Goal: Task Accomplishment & Management: Complete application form

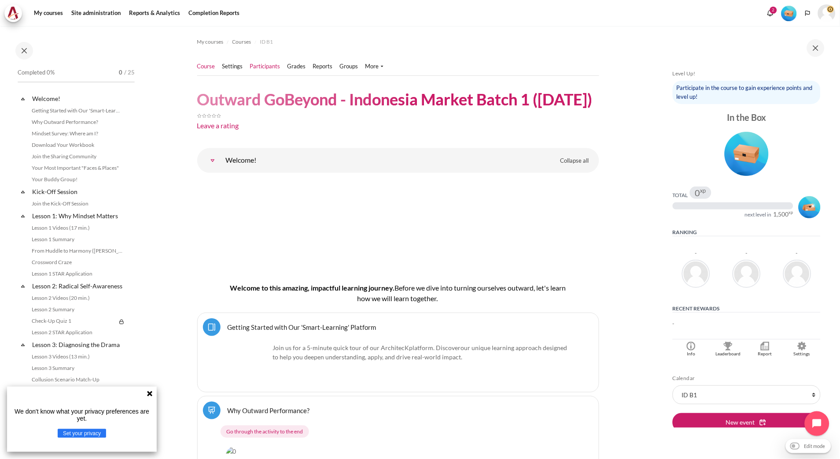
click at [263, 64] on link "Participants" at bounding box center [265, 66] width 30 height 9
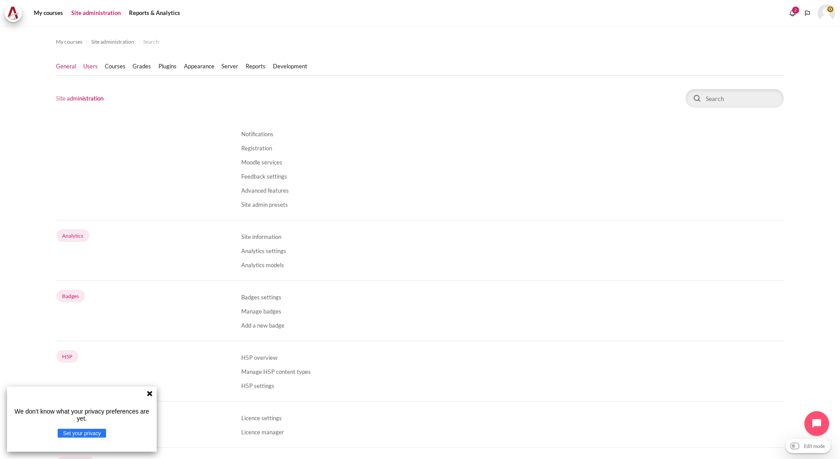
click at [91, 64] on link "Users" at bounding box center [91, 66] width 15 height 9
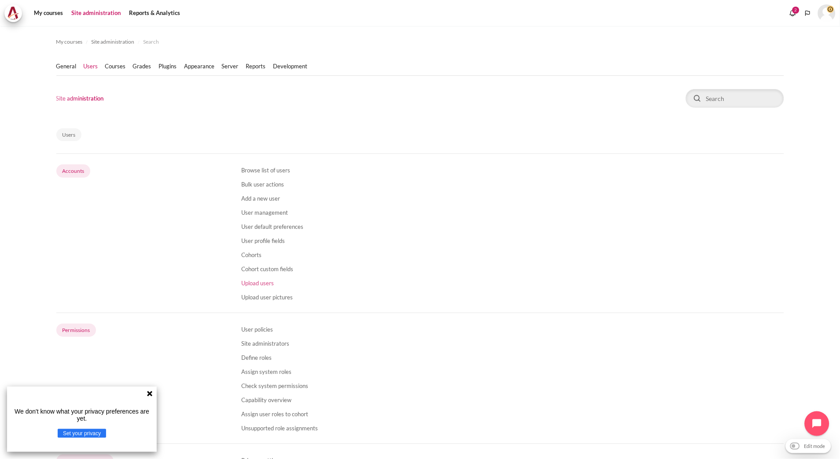
click at [254, 282] on link "Upload users" at bounding box center [257, 282] width 33 height 7
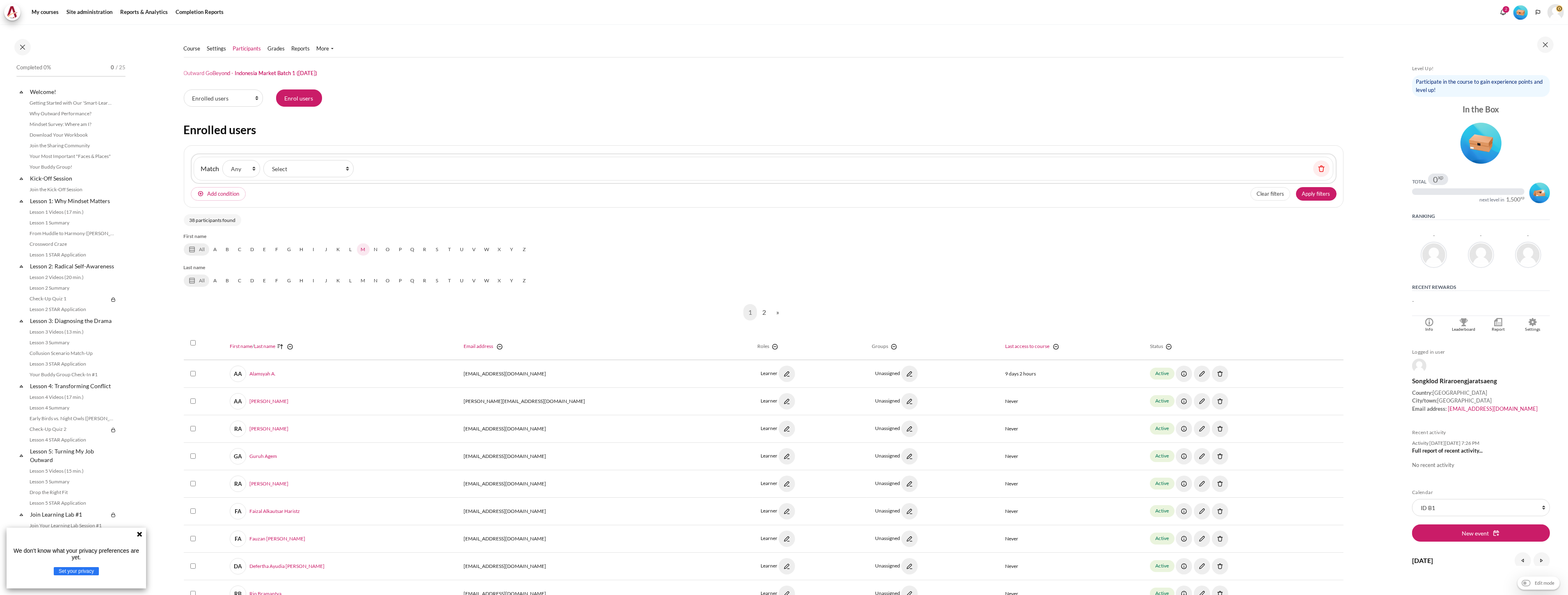
click at [361, 251] on link "M" at bounding box center [363, 249] width 13 height 12
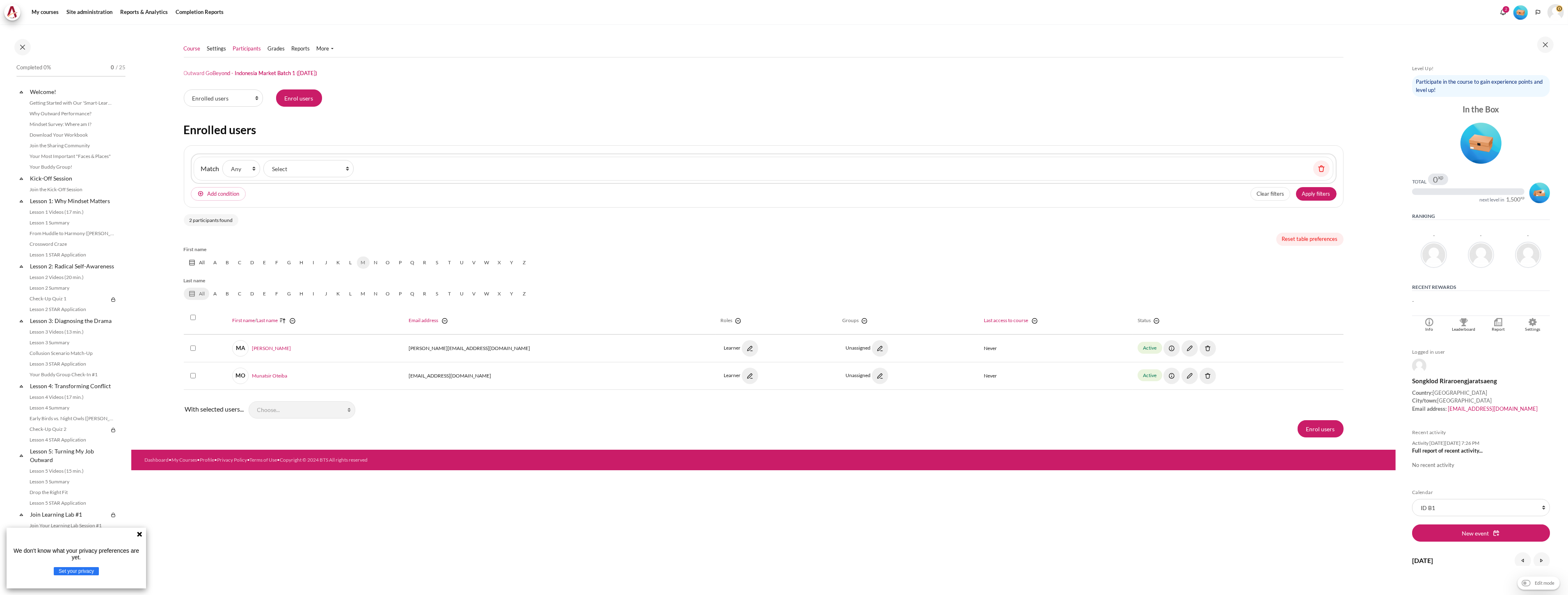
click at [192, 50] on link "Course" at bounding box center [192, 48] width 17 height 8
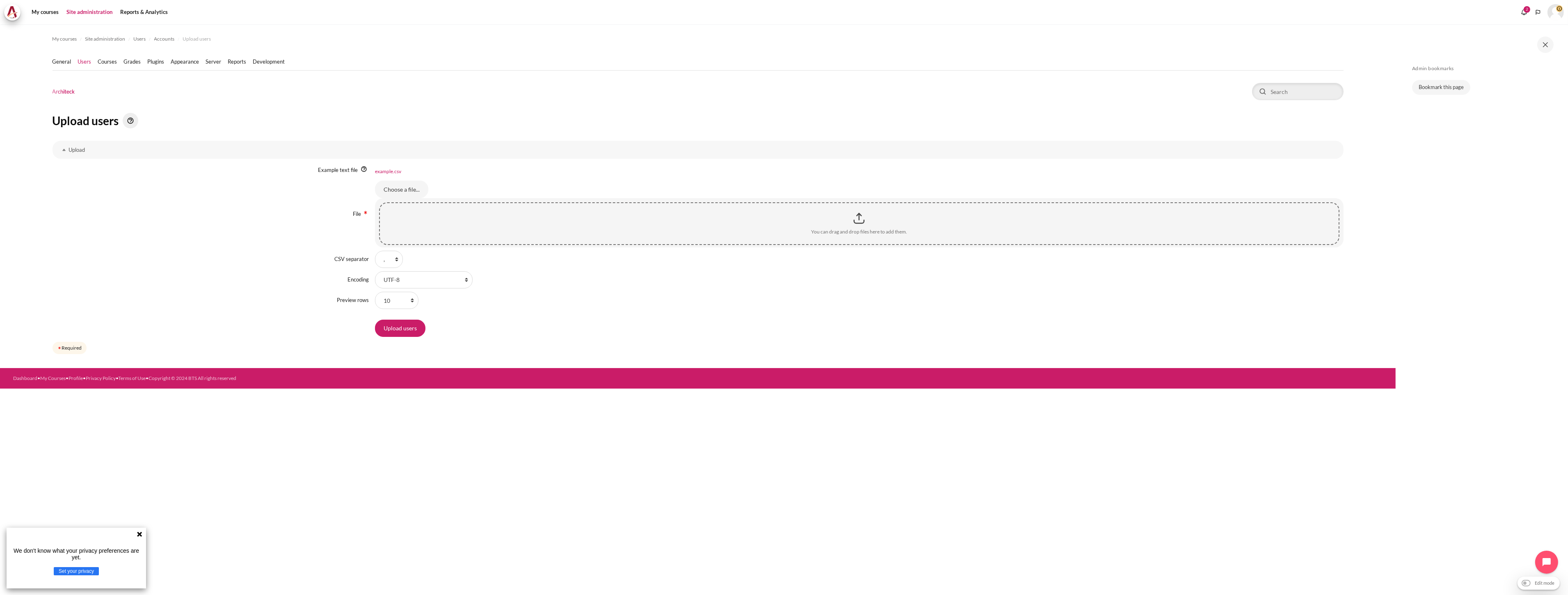
click at [433, 426] on div "My courses Site administration Users Accounts Upload users" at bounding box center [698, 309] width 1396 height 571
click at [406, 183] on input "Choose a file..." at bounding box center [402, 189] width 53 height 17
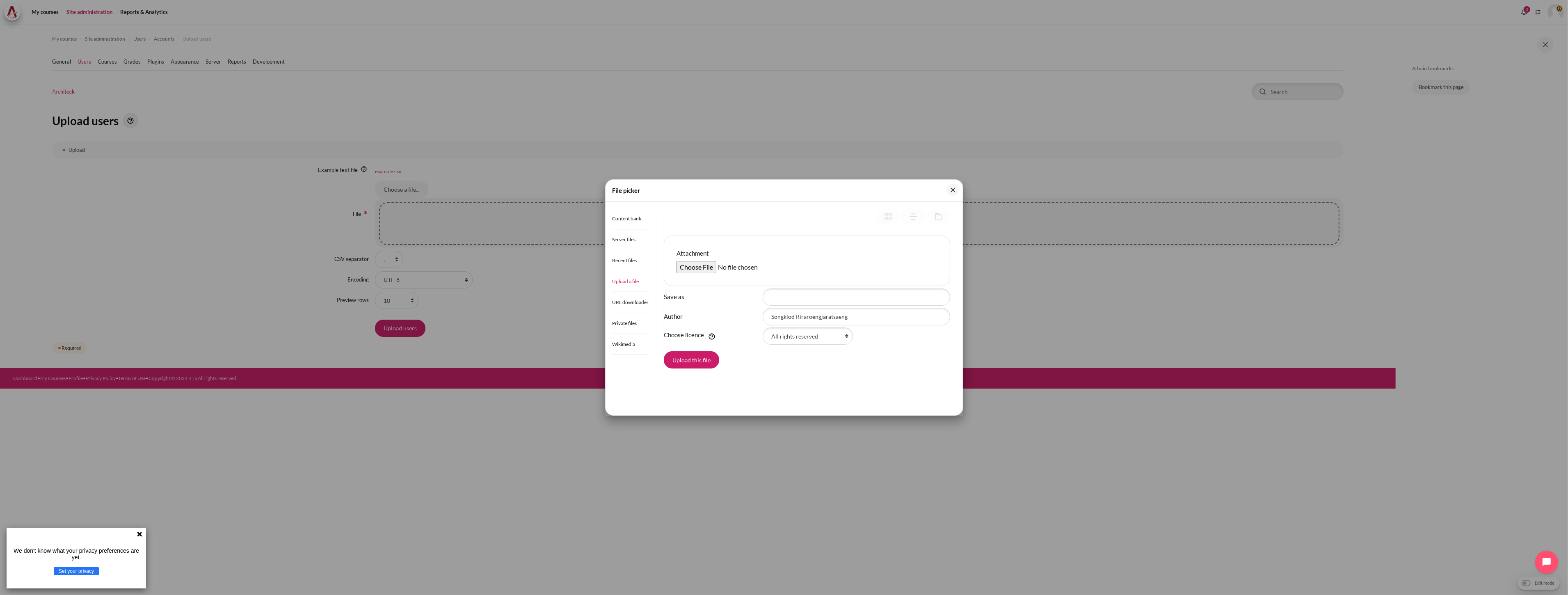
click at [687, 265] on input "Attachment" at bounding box center [739, 266] width 126 height 12
type input "C:\fakepath\Outward GoBeyond - Indo Market Batch 1 (8 Oct 2025).csv"
click at [703, 358] on button "Upload this file" at bounding box center [691, 359] width 55 height 17
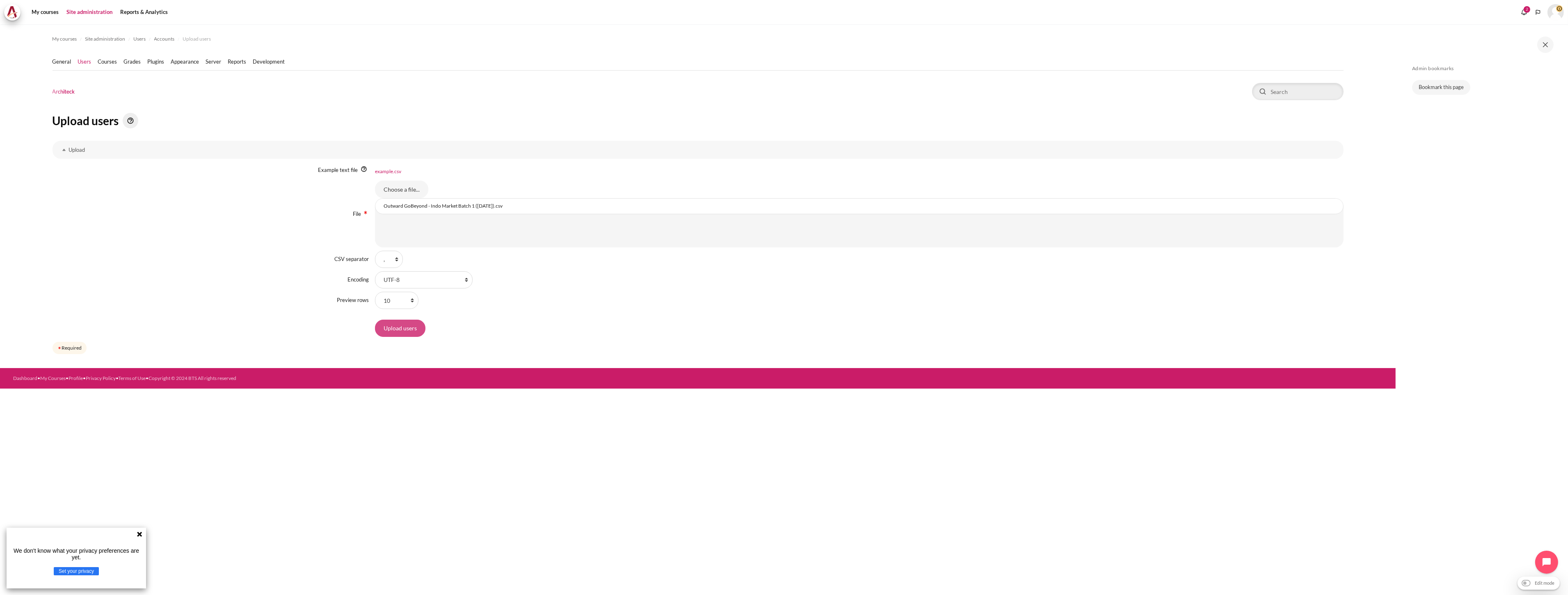
click at [396, 334] on input "Upload users" at bounding box center [401, 328] width 50 height 17
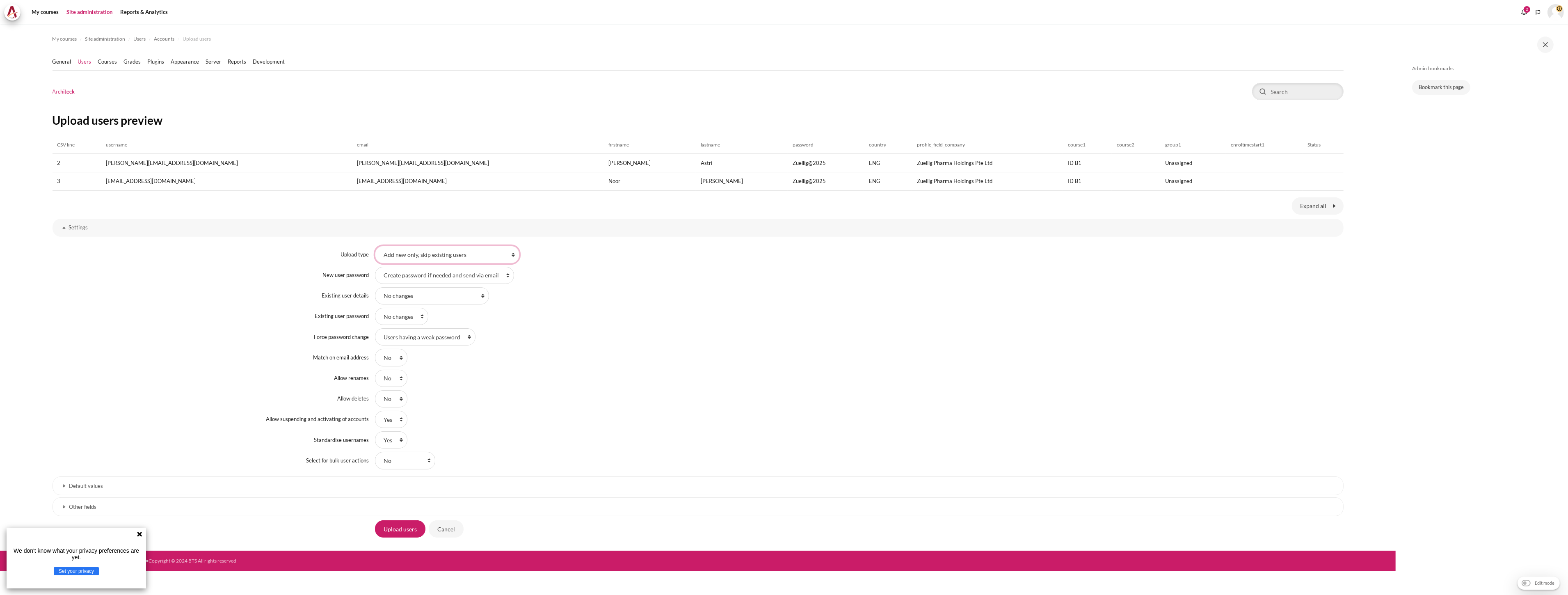
click at [454, 257] on select "Add new only, skip existing users Add all, append number to usernames if needed…" at bounding box center [447, 254] width 144 height 17
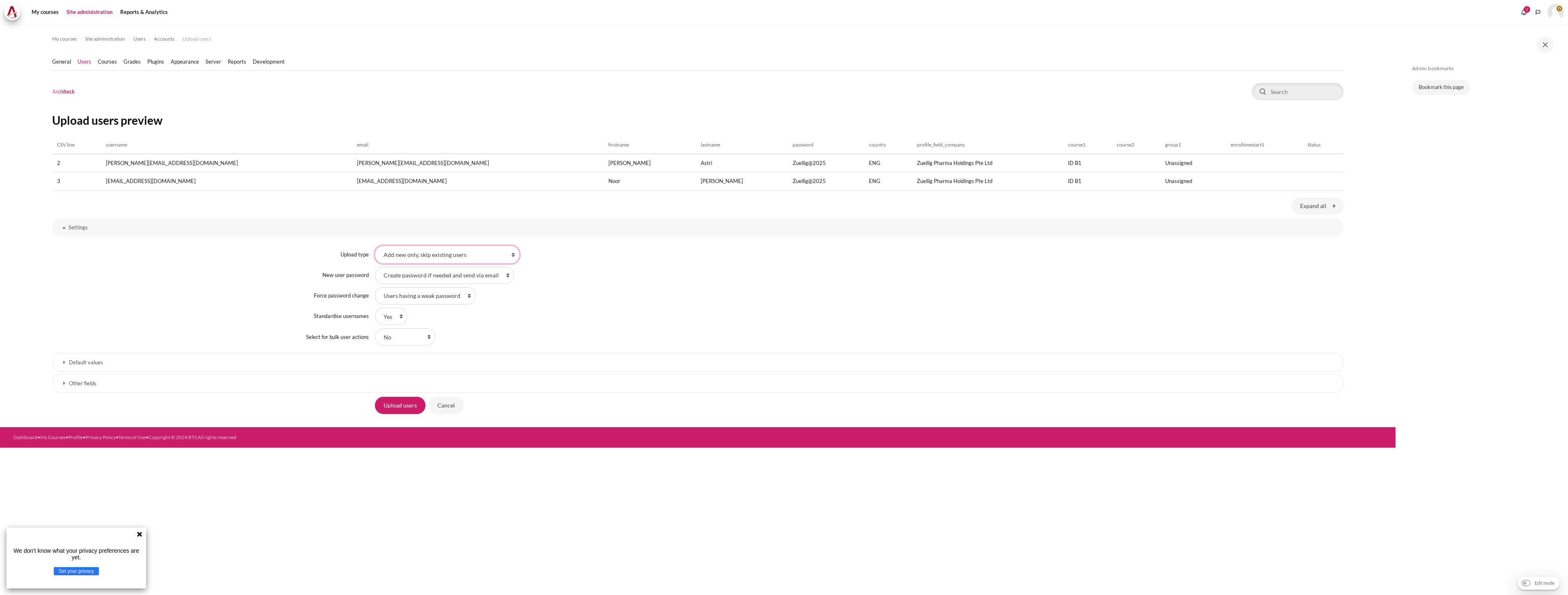
select select "2"
click at [375, 246] on select "Add new only, skip existing users Add all, append number to usernames if needed…" at bounding box center [447, 254] width 144 height 17
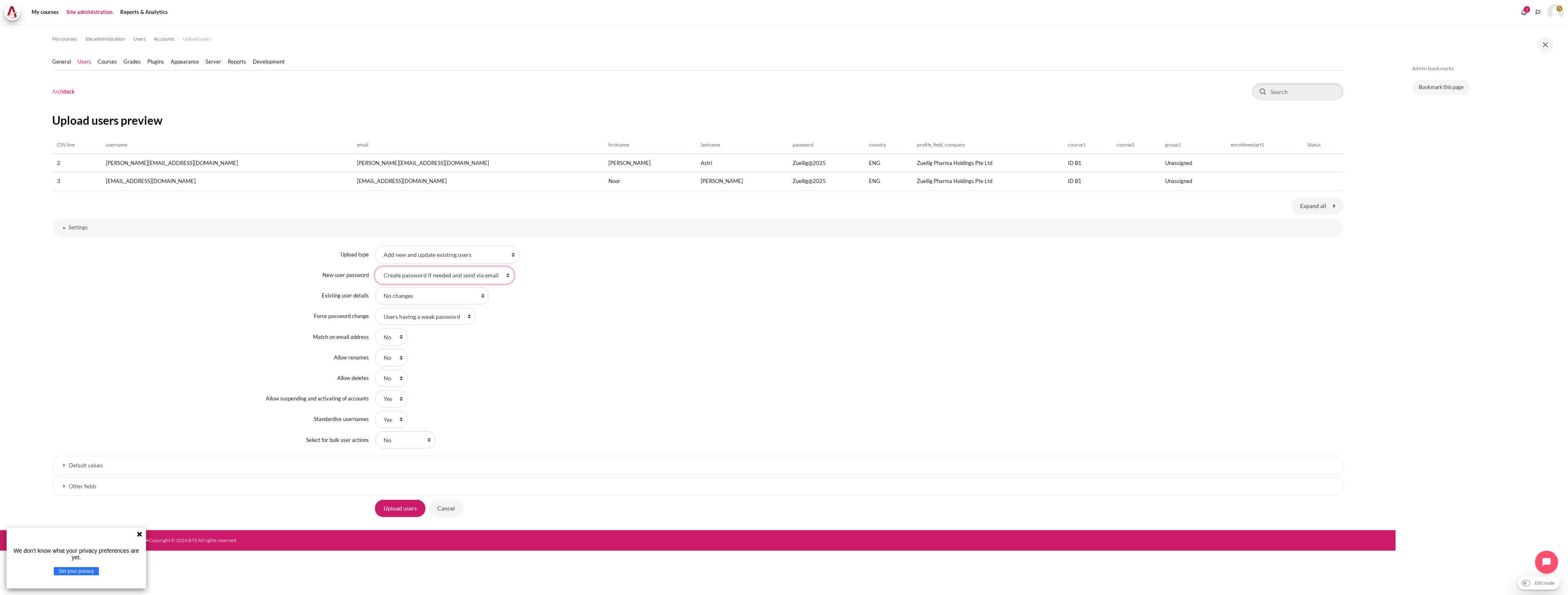
drag, startPoint x: 419, startPoint y: 277, endPoint x: 418, endPoint y: 283, distance: 6.1
click at [419, 277] on select "Field required in file Create password if needed and send via email" at bounding box center [444, 275] width 139 height 17
select select "0"
click at [375, 266] on select "Field required in file Create password if needed and send via email" at bounding box center [444, 275] width 139 height 17
click at [417, 292] on select "No changes Override with file Override with file and defaults Fill in missing f…" at bounding box center [432, 295] width 114 height 17
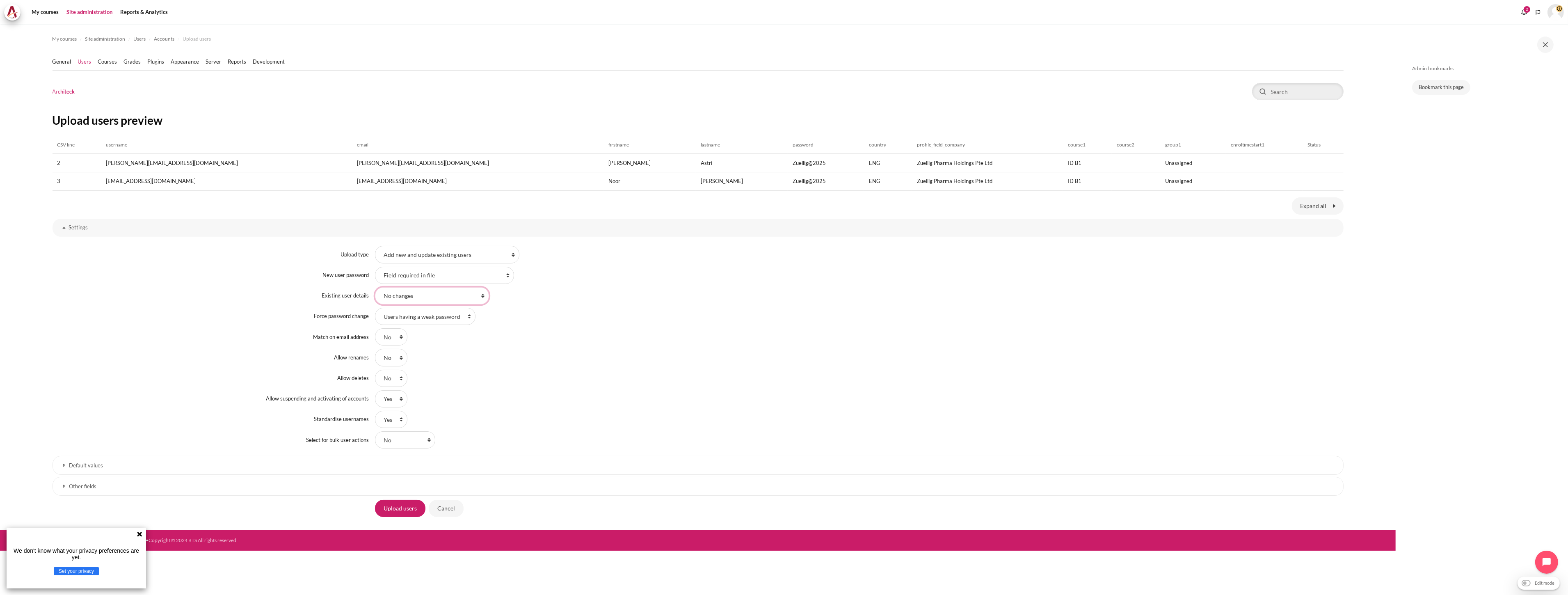
select select "1"
click at [375, 287] on select "No changes Override with file Override with file and defaults Fill in missing f…" at bounding box center [432, 295] width 114 height 17
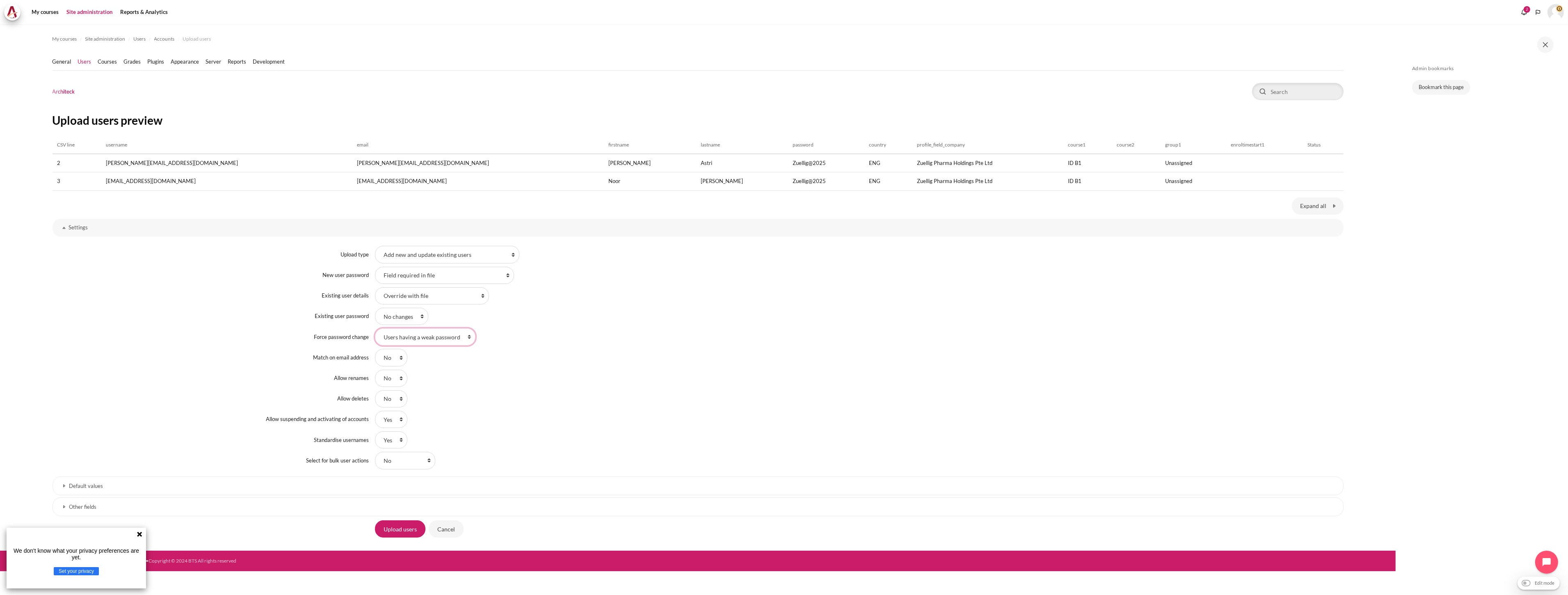
click at [416, 333] on select "Users having a weak password None All" at bounding box center [426, 336] width 101 height 17
select select "2"
click at [375, 328] on select "Users having a weak password None All" at bounding box center [426, 336] width 101 height 17
click at [406, 318] on select "No changes Update" at bounding box center [402, 316] width 53 height 17
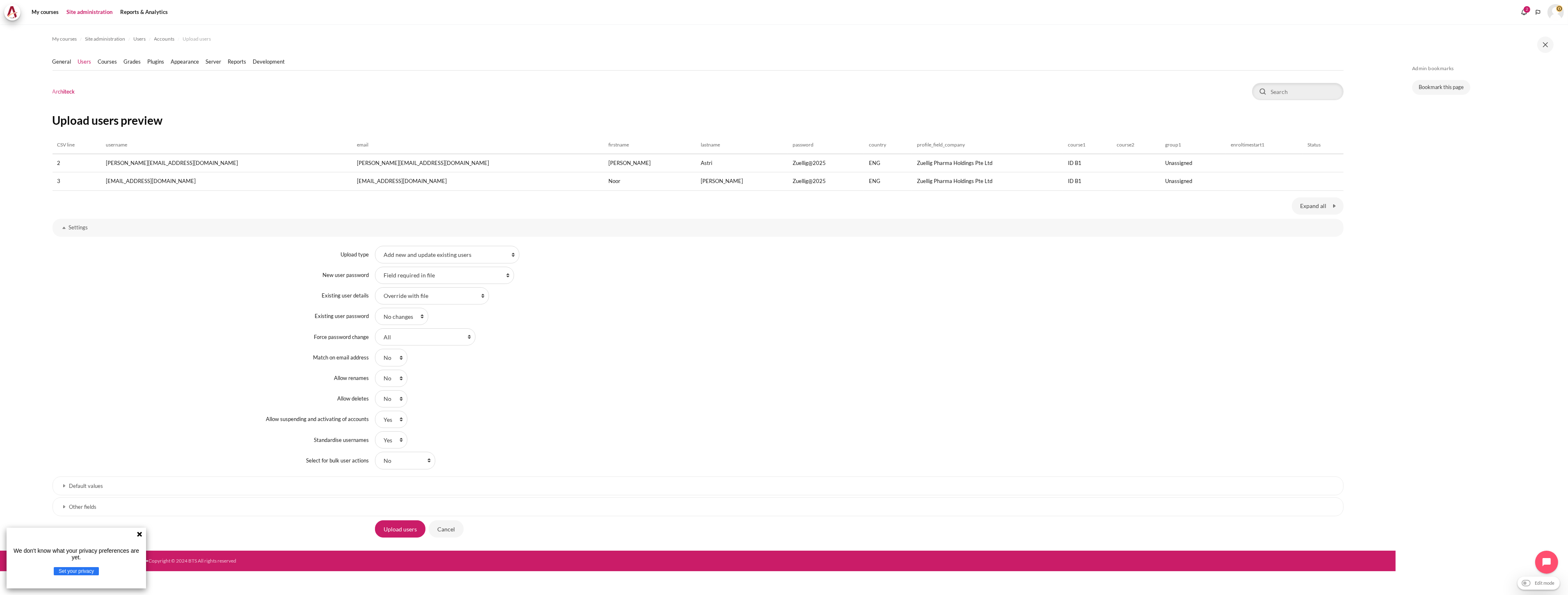
click at [534, 363] on div "No Yes" at bounding box center [860, 357] width 969 height 17
click at [400, 525] on input "Upload users" at bounding box center [401, 529] width 50 height 17
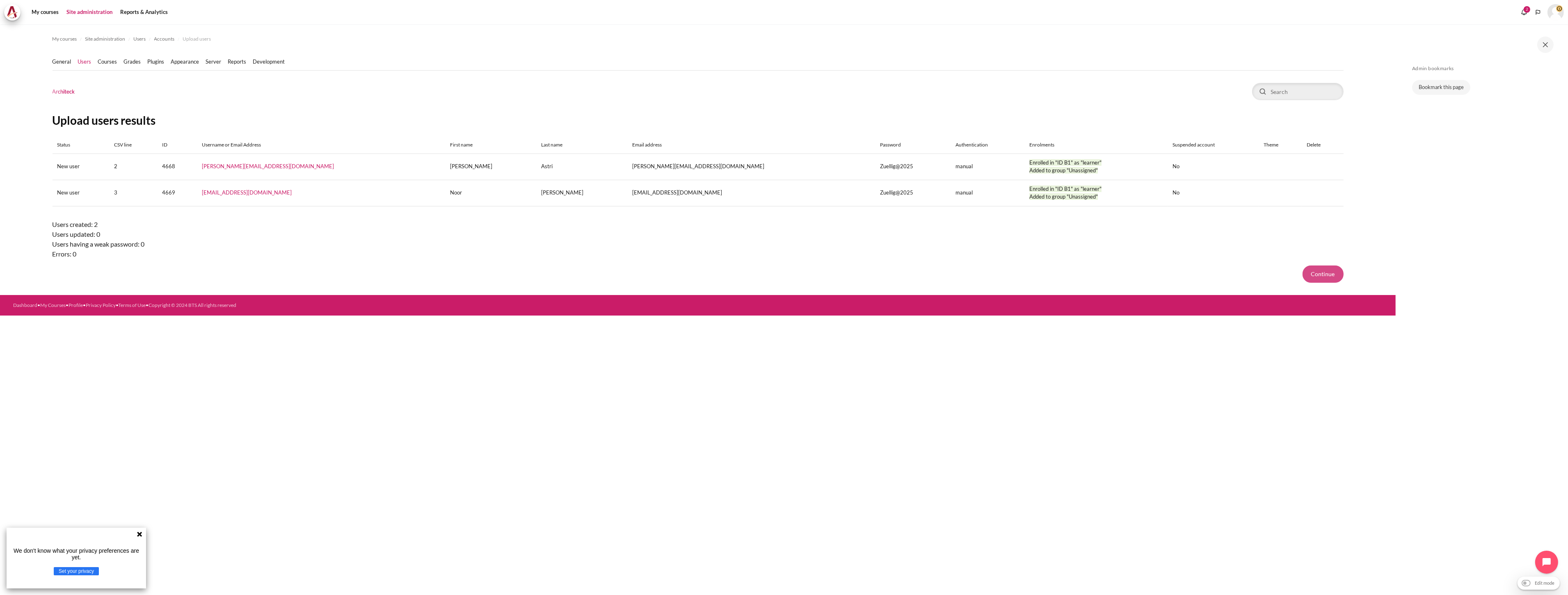
click at [1310, 277] on button "Continue" at bounding box center [1324, 274] width 41 height 17
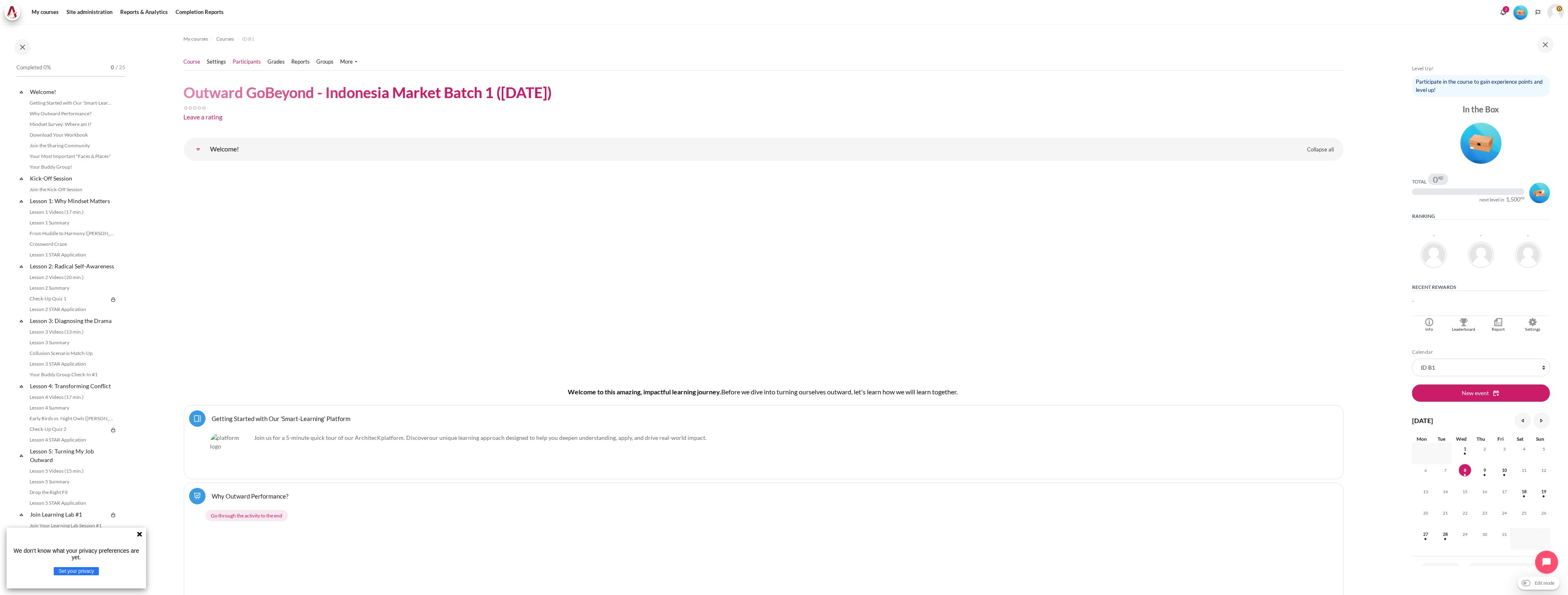
click at [245, 58] on link "Participants" at bounding box center [247, 61] width 28 height 8
